Goal: Task Accomplishment & Management: Complete application form

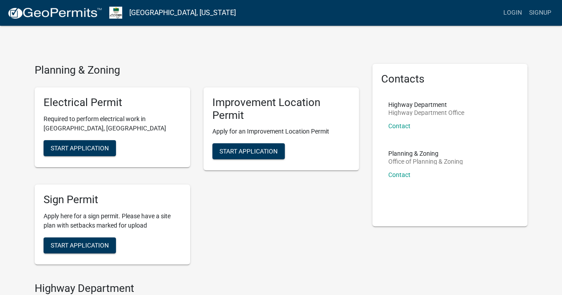
click at [288, 129] on p "Apply for an Improvement Location Permit" at bounding box center [281, 131] width 138 height 9
click at [235, 107] on h5 "Improvement Location Permit" at bounding box center [281, 109] width 138 height 26
click at [237, 119] on h5 "Improvement Location Permit" at bounding box center [281, 109] width 138 height 26
click at [258, 119] on h5 "Improvement Location Permit" at bounding box center [281, 109] width 138 height 26
click at [265, 152] on span "Start Application" at bounding box center [248, 151] width 58 height 7
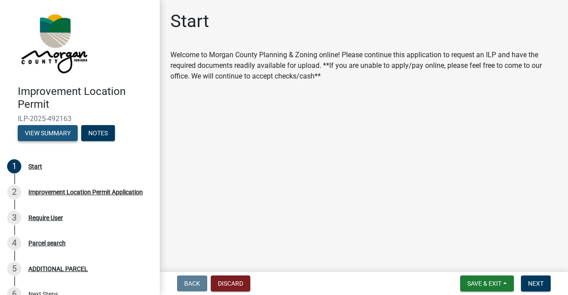
click at [63, 131] on button "View Summary" at bounding box center [48, 133] width 60 height 16
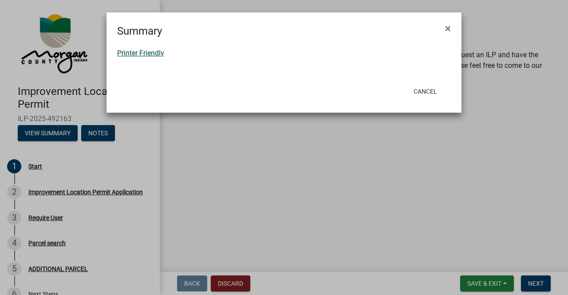
click at [155, 56] on link "Printer Friendly" at bounding box center [140, 53] width 47 height 8
click at [436, 88] on button "Cancel" at bounding box center [426, 91] width 38 height 16
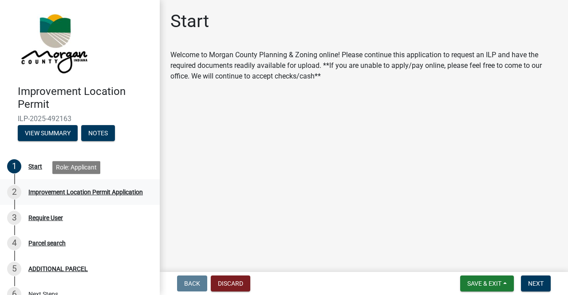
click at [79, 191] on div "Improvement Location Permit Application" at bounding box center [85, 192] width 115 height 6
click at [532, 279] on button "Next" at bounding box center [536, 284] width 30 height 16
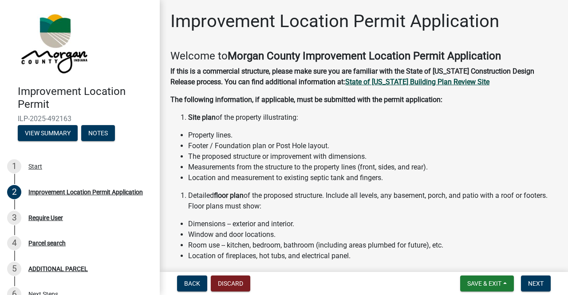
click at [446, 83] on strong "State of Indiana Building Plan Review Site" at bounding box center [417, 82] width 144 height 8
